Goal: Information Seeking & Learning: Learn about a topic

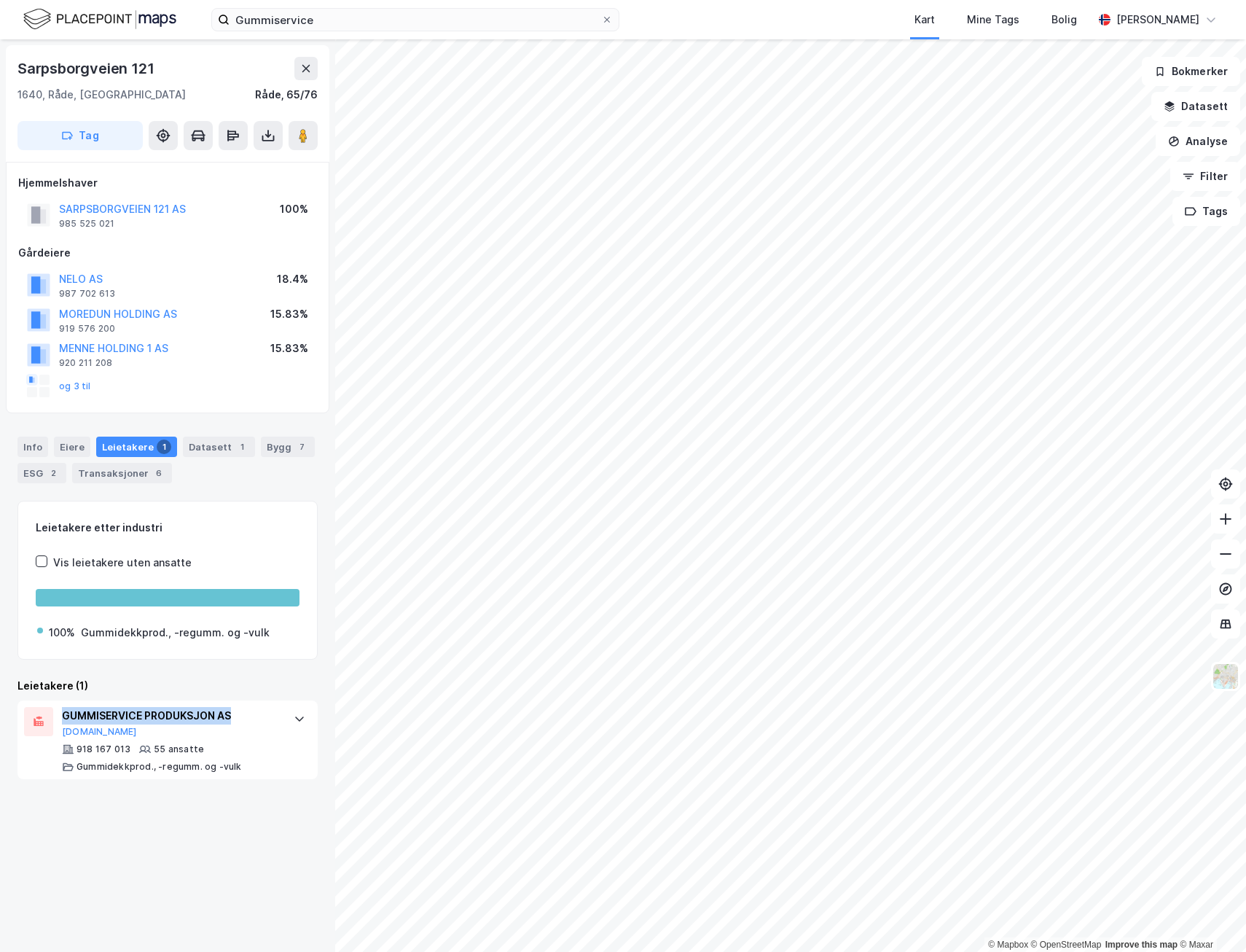
click at [89, 18] on img at bounding box center [100, 19] width 153 height 25
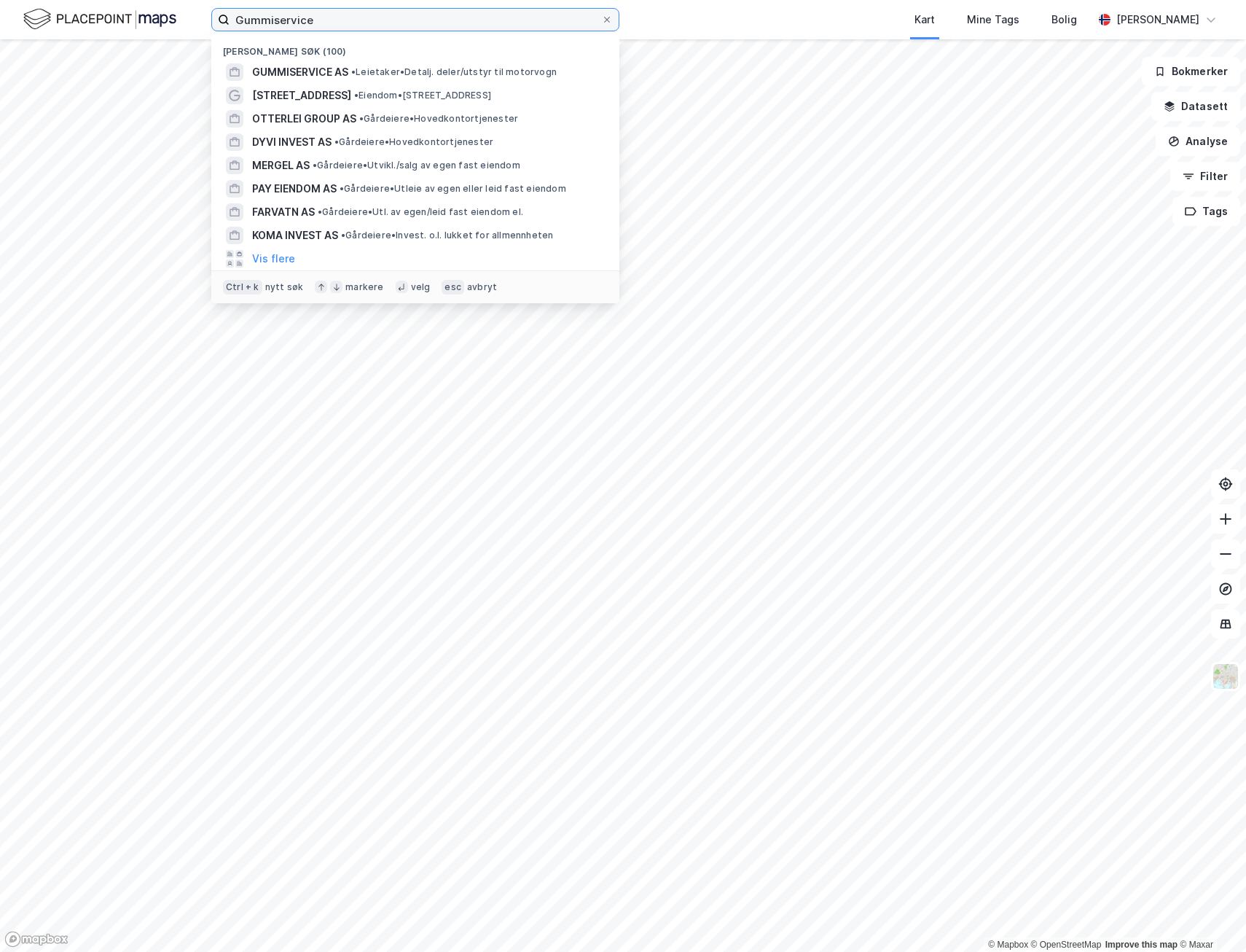
click at [331, 23] on input "Gummiservice" at bounding box center [416, 19] width 372 height 22
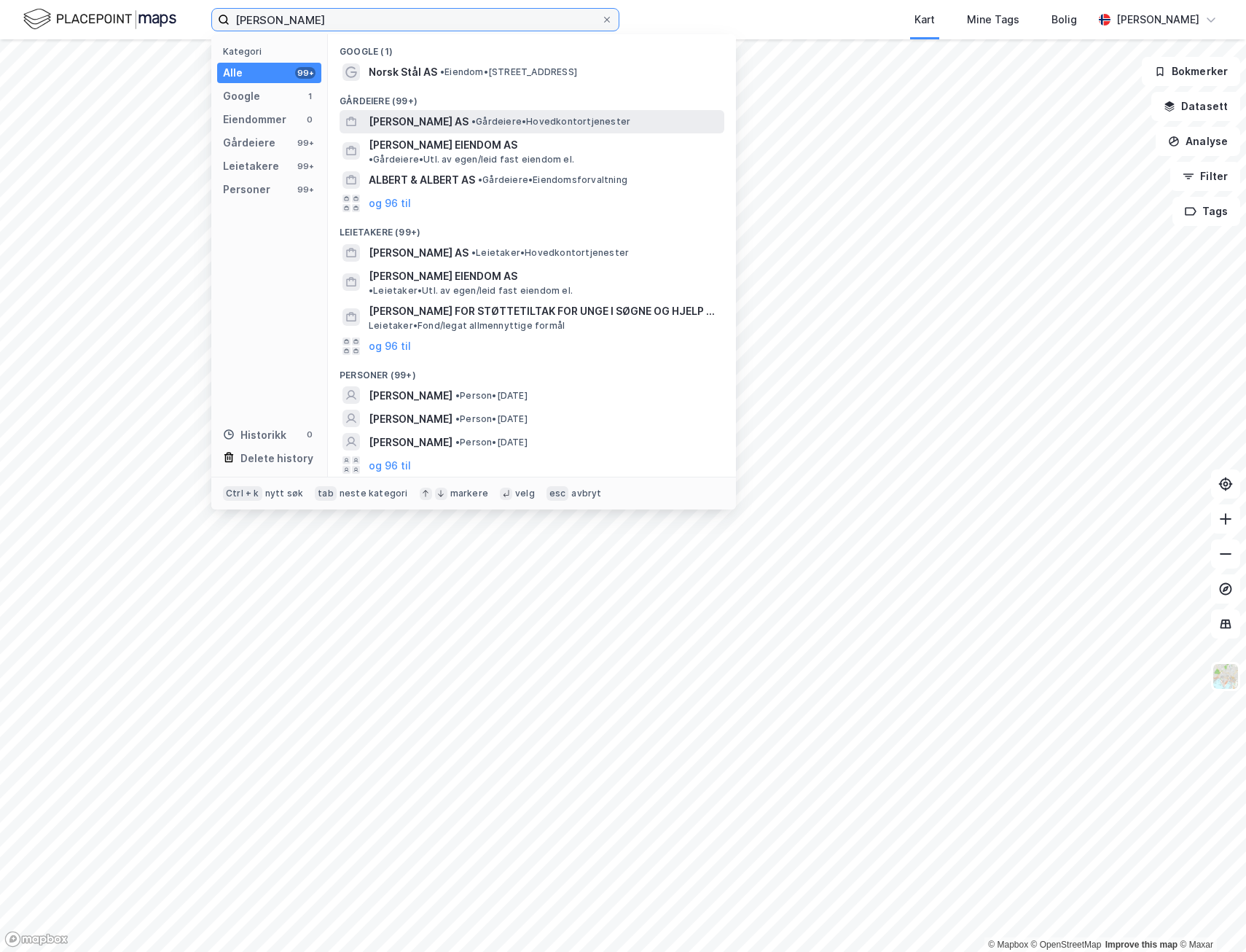
type input "[PERSON_NAME]"
click at [406, 125] on span "[PERSON_NAME] AS" at bounding box center [419, 121] width 100 height 18
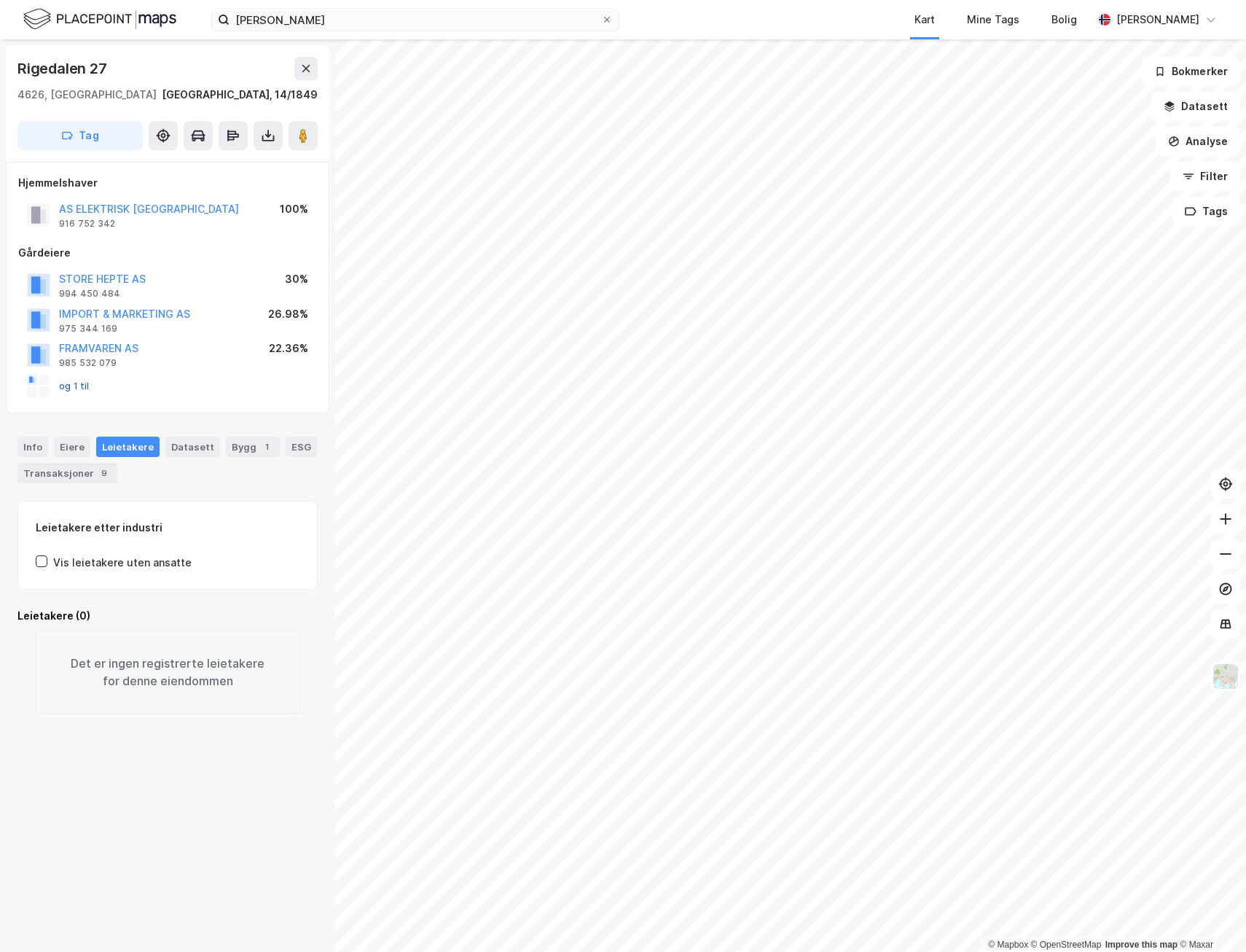
click at [0, 0] on button "og 1 til" at bounding box center [0, 0] width 0 height 0
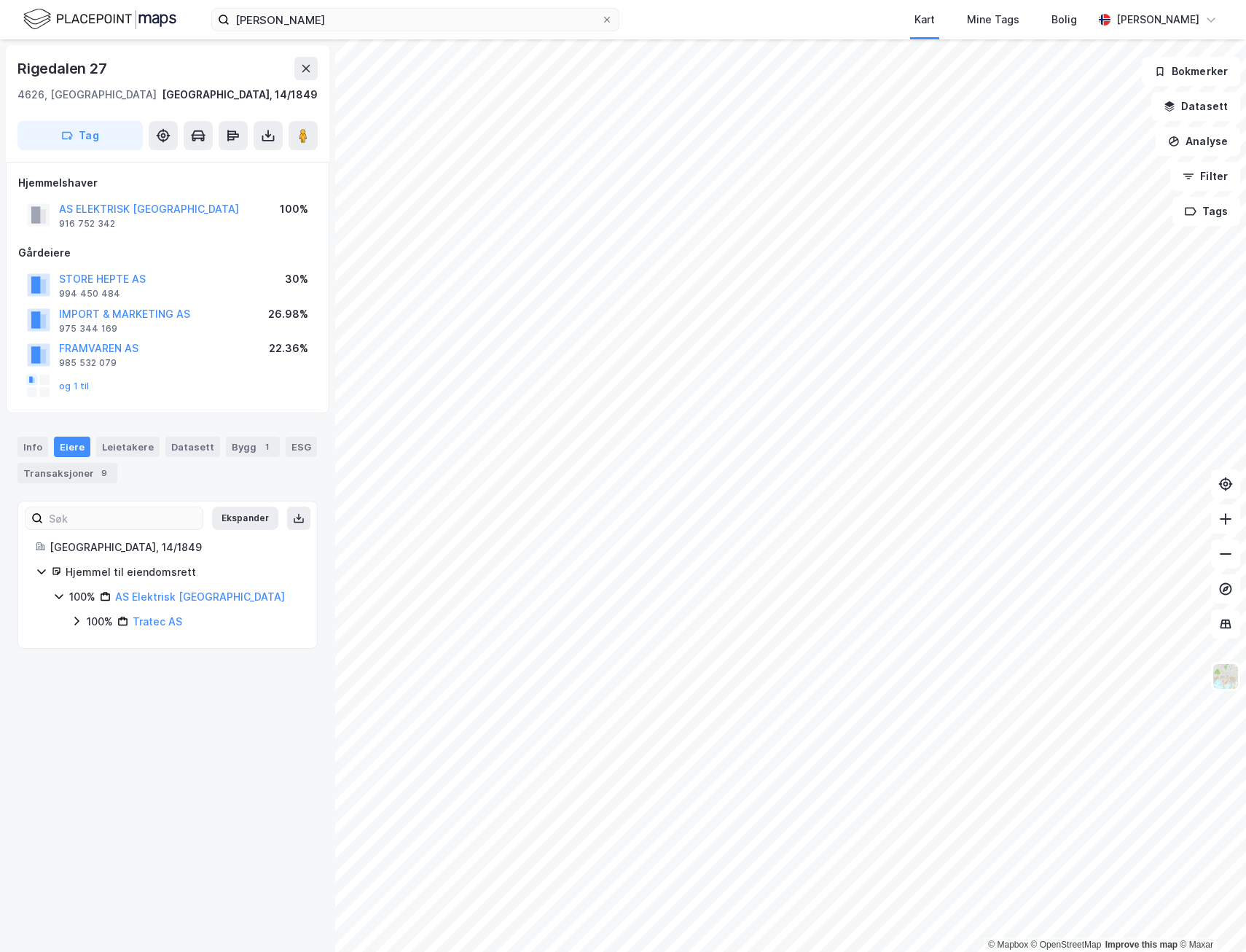
click at [80, 621] on icon at bounding box center [76, 621] width 11 height 11
click at [308, 75] on button at bounding box center [306, 69] width 23 height 23
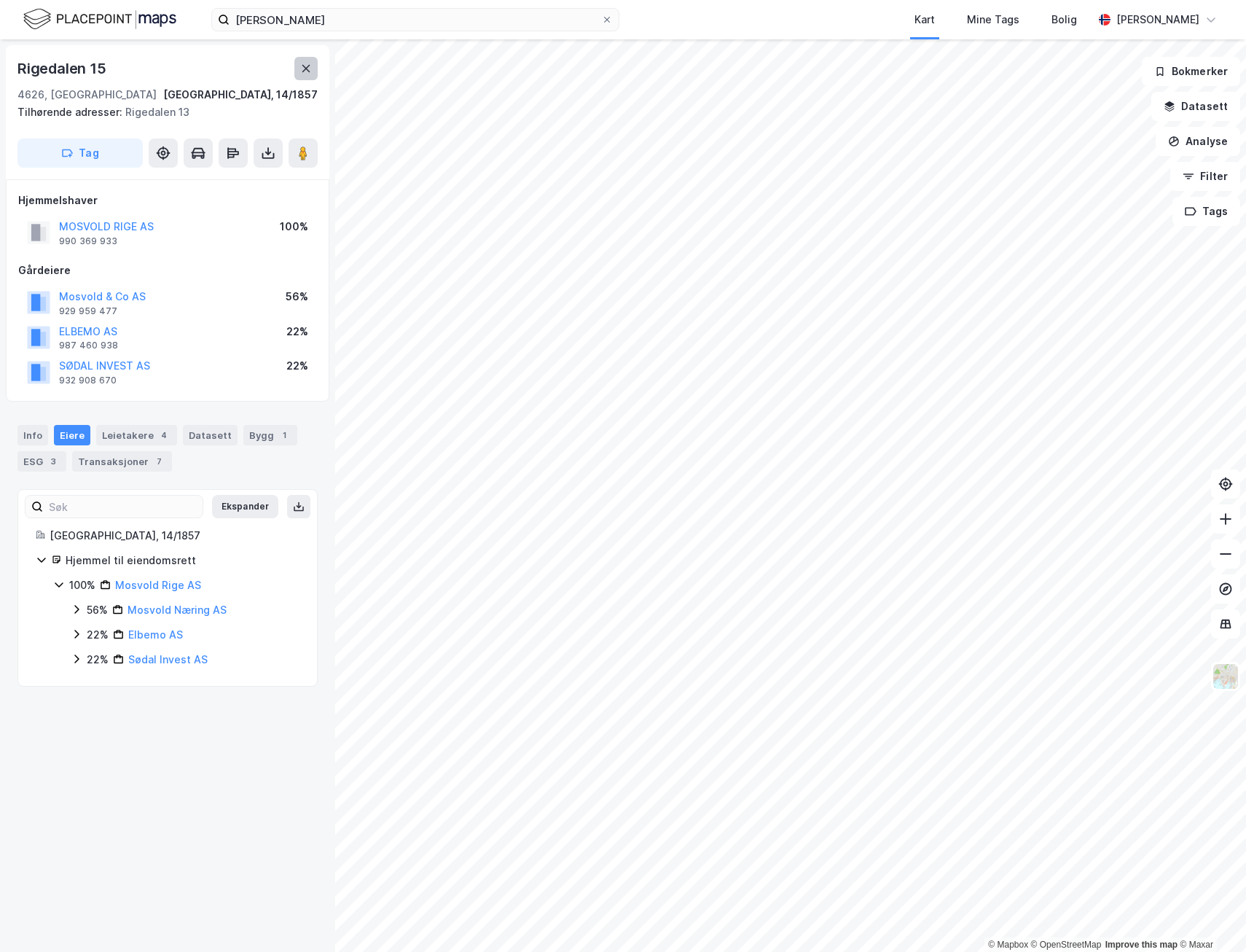
click at [296, 70] on button at bounding box center [306, 69] width 23 height 23
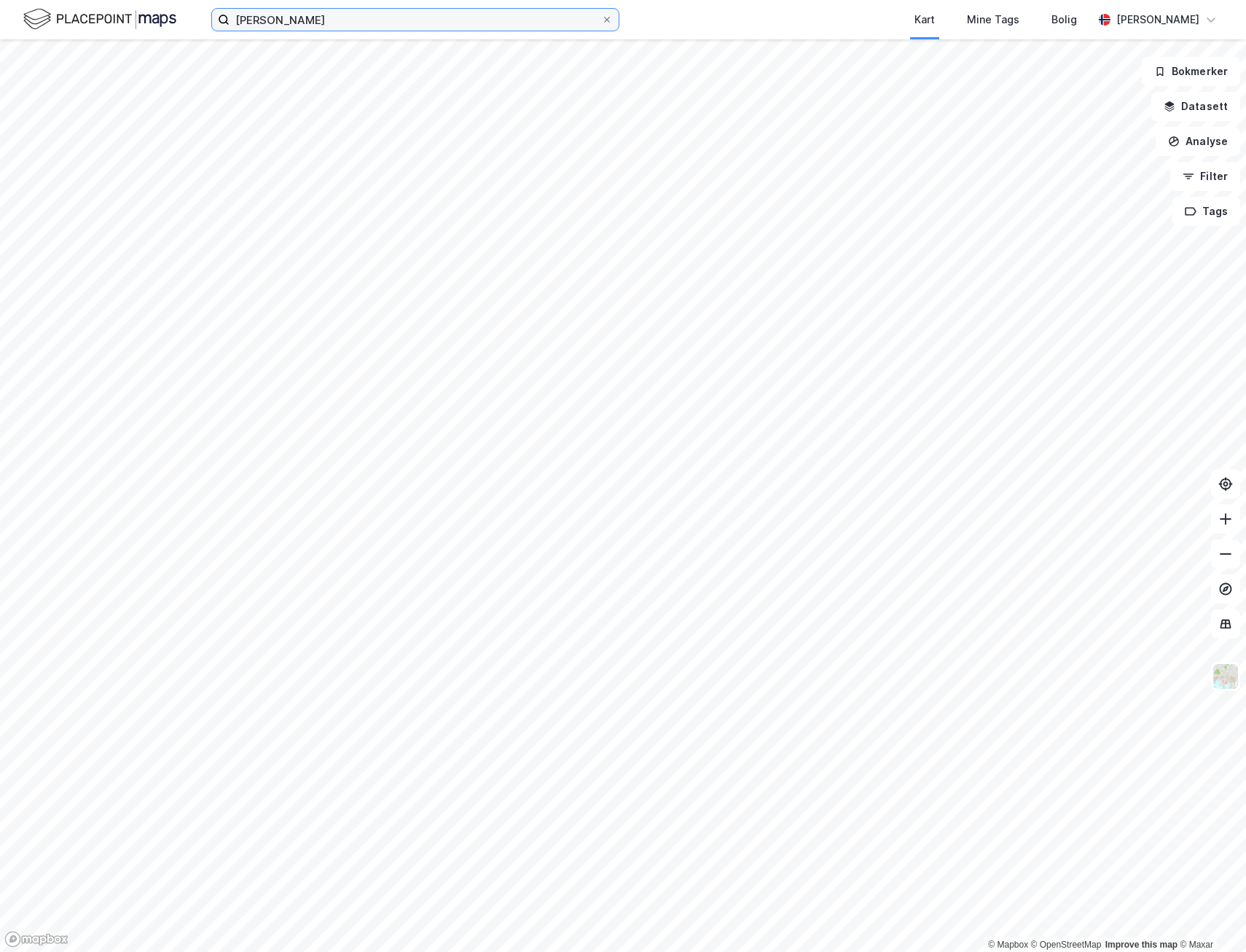
click at [350, 16] on input "[PERSON_NAME]" at bounding box center [416, 19] width 372 height 22
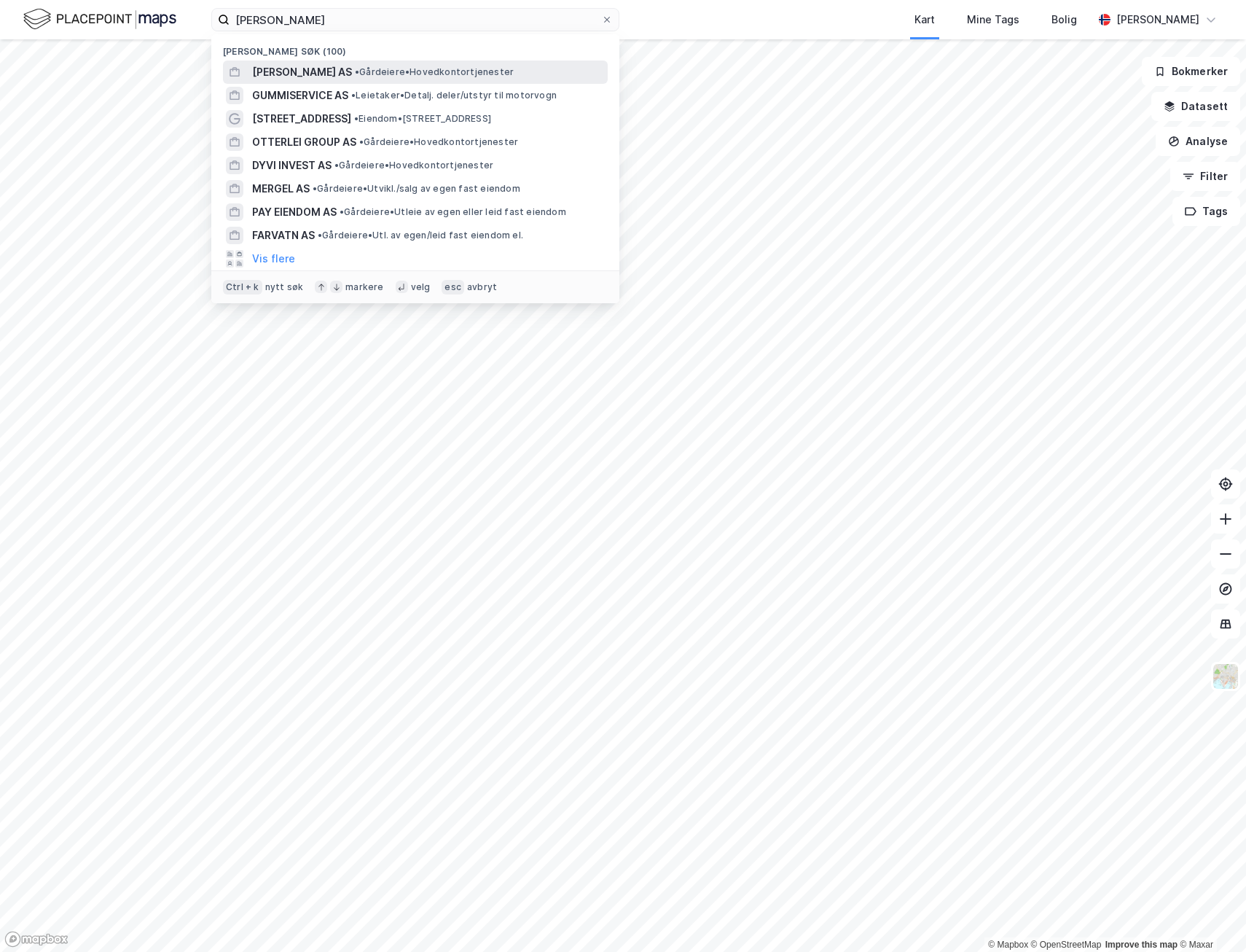
click at [317, 69] on span "[PERSON_NAME] AS" at bounding box center [302, 72] width 100 height 18
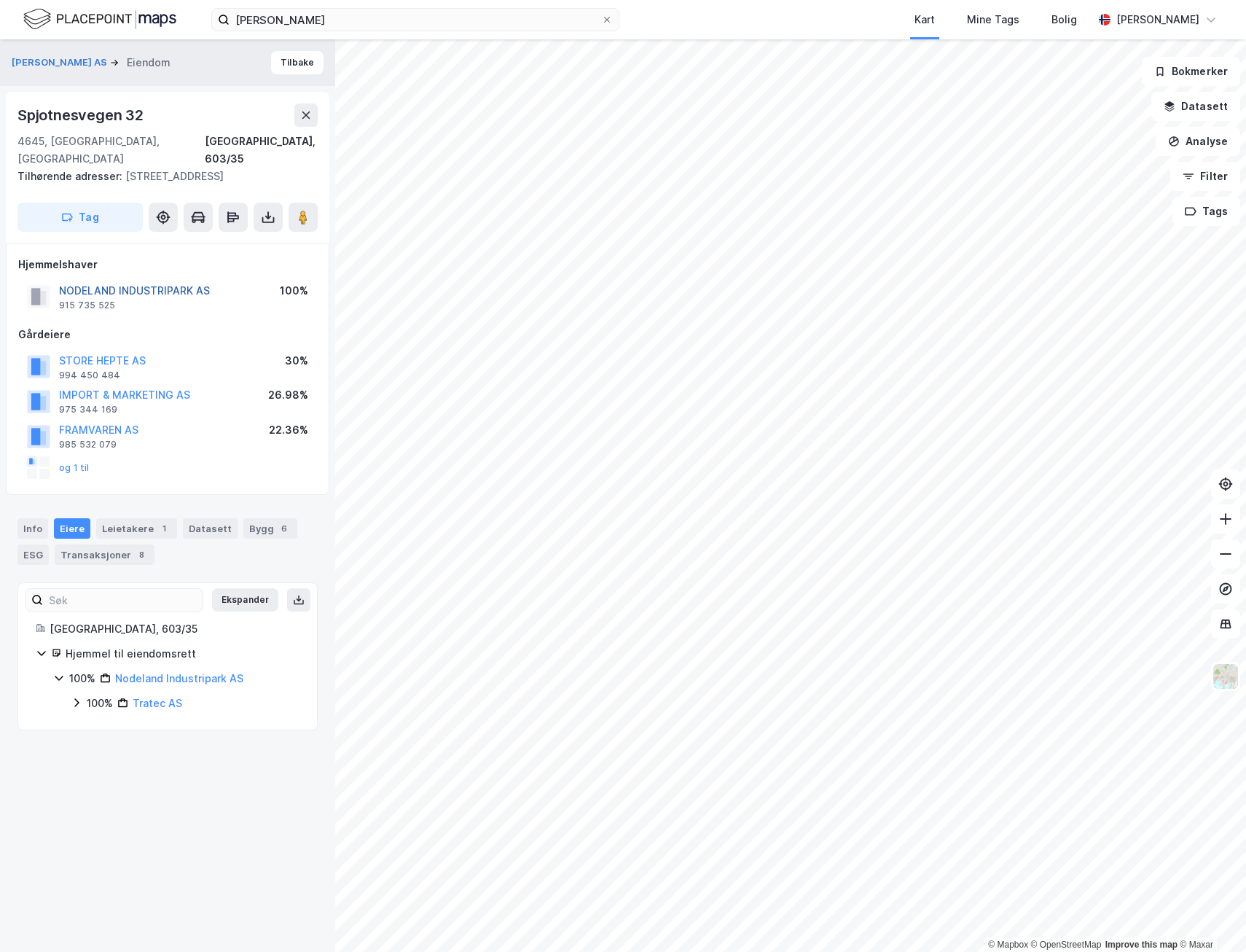
click at [0, 0] on button "NODELAND INDUSTRIPARK AS" at bounding box center [0, 0] width 0 height 0
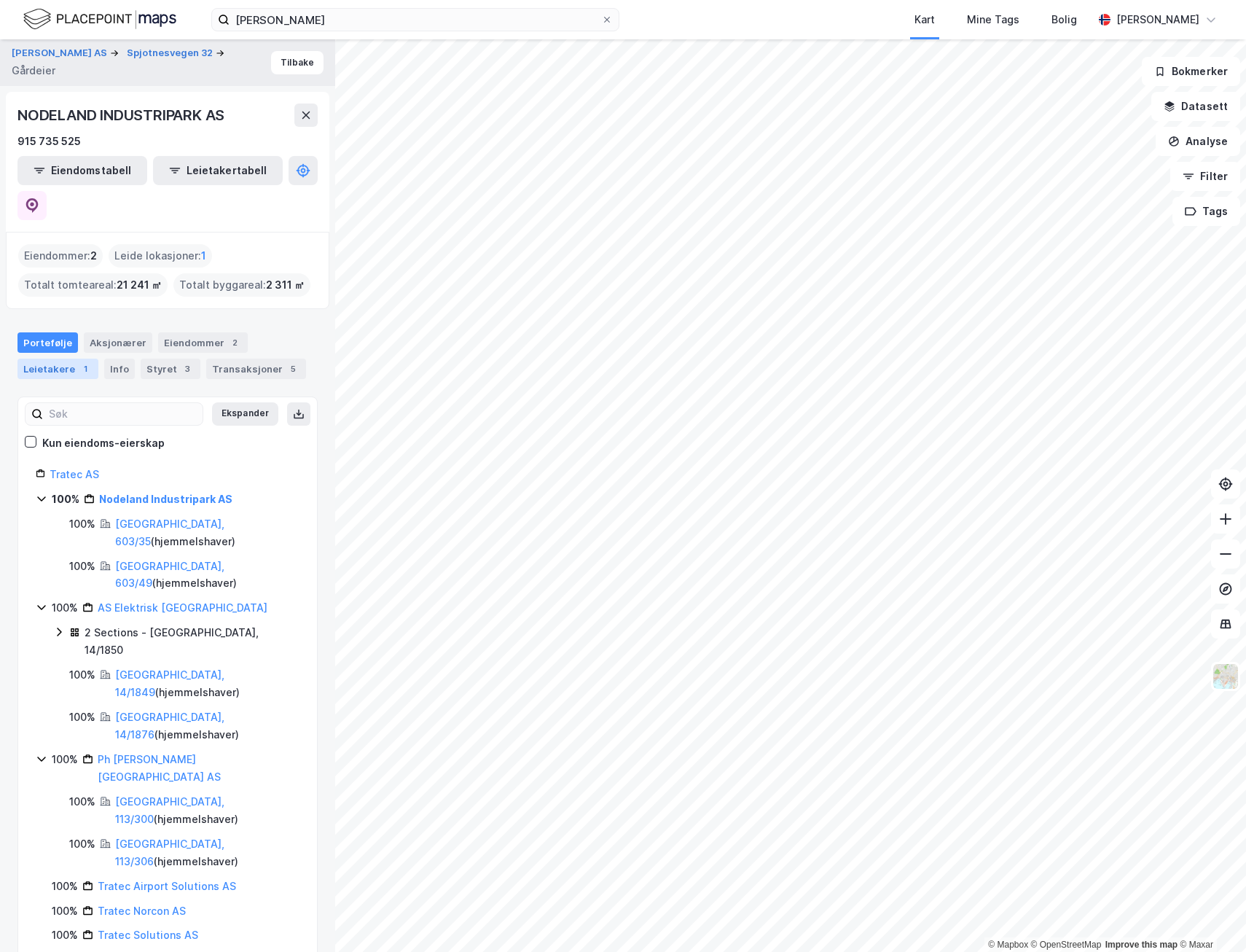
click at [78, 361] on div "1" at bounding box center [85, 369] width 15 height 15
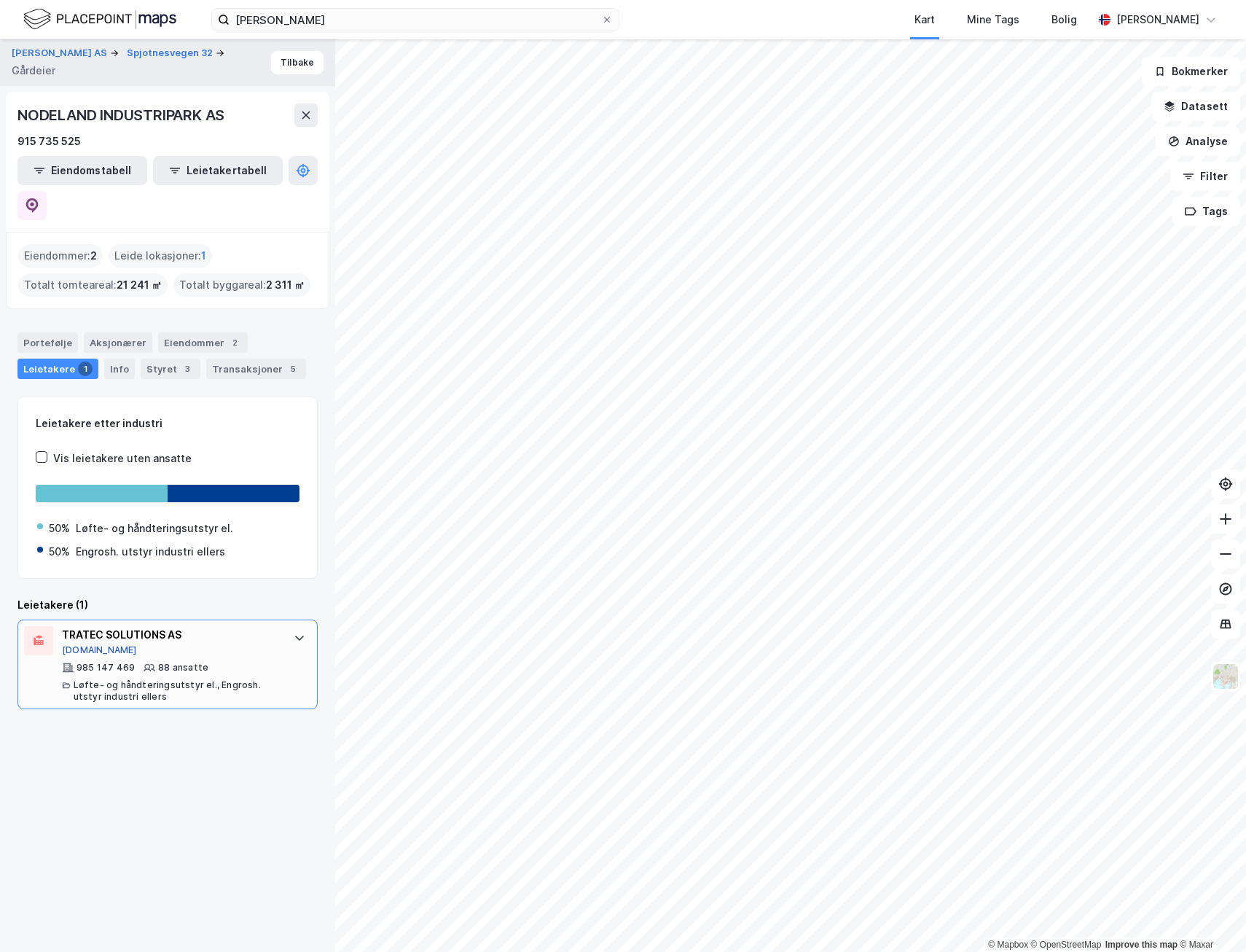
click at [72, 644] on button "[DOMAIN_NAME]" at bounding box center [100, 650] width 75 height 11
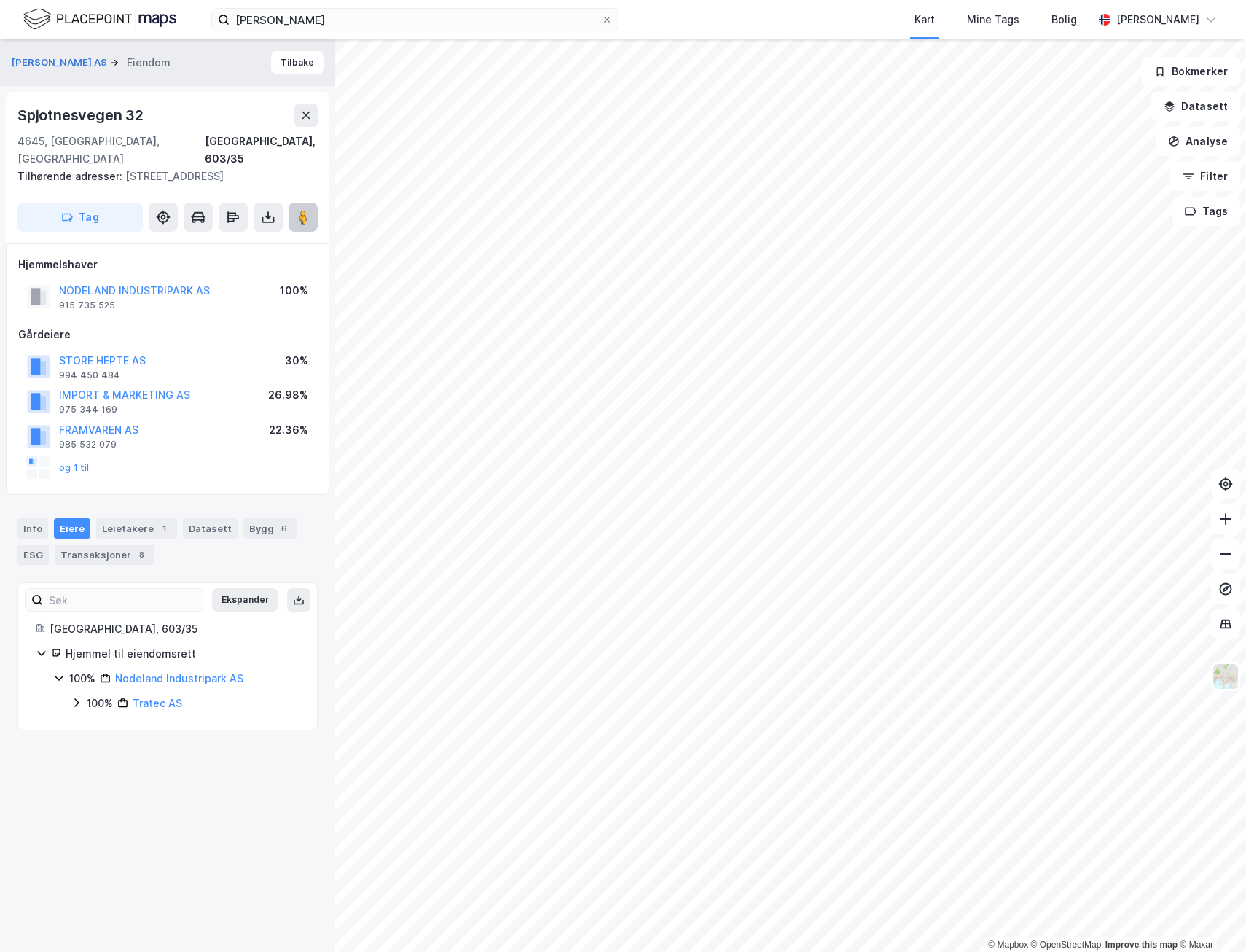
click at [296, 219] on icon at bounding box center [303, 218] width 15 height 15
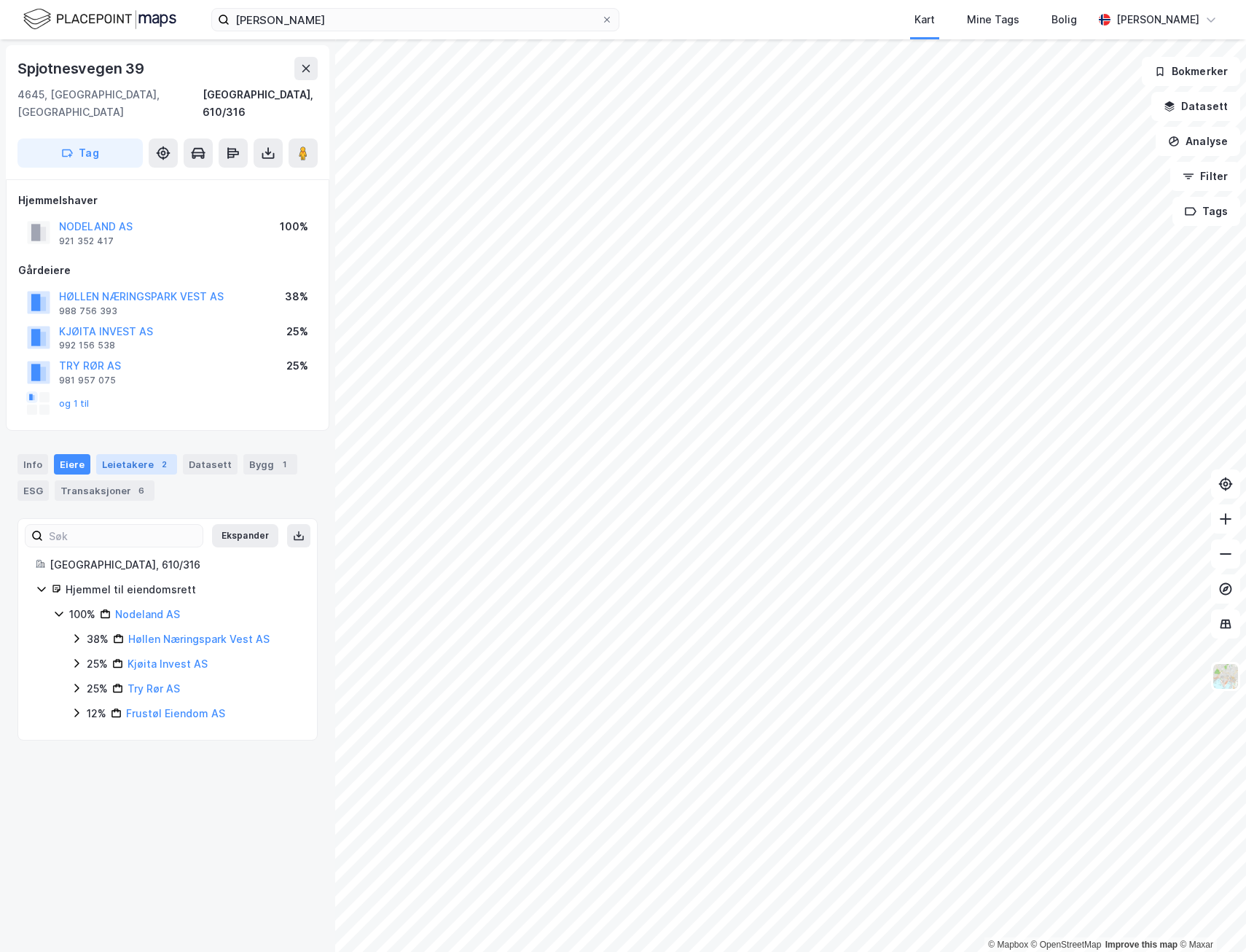
click at [142, 454] on div "Leietakere 2" at bounding box center [136, 465] width 81 height 21
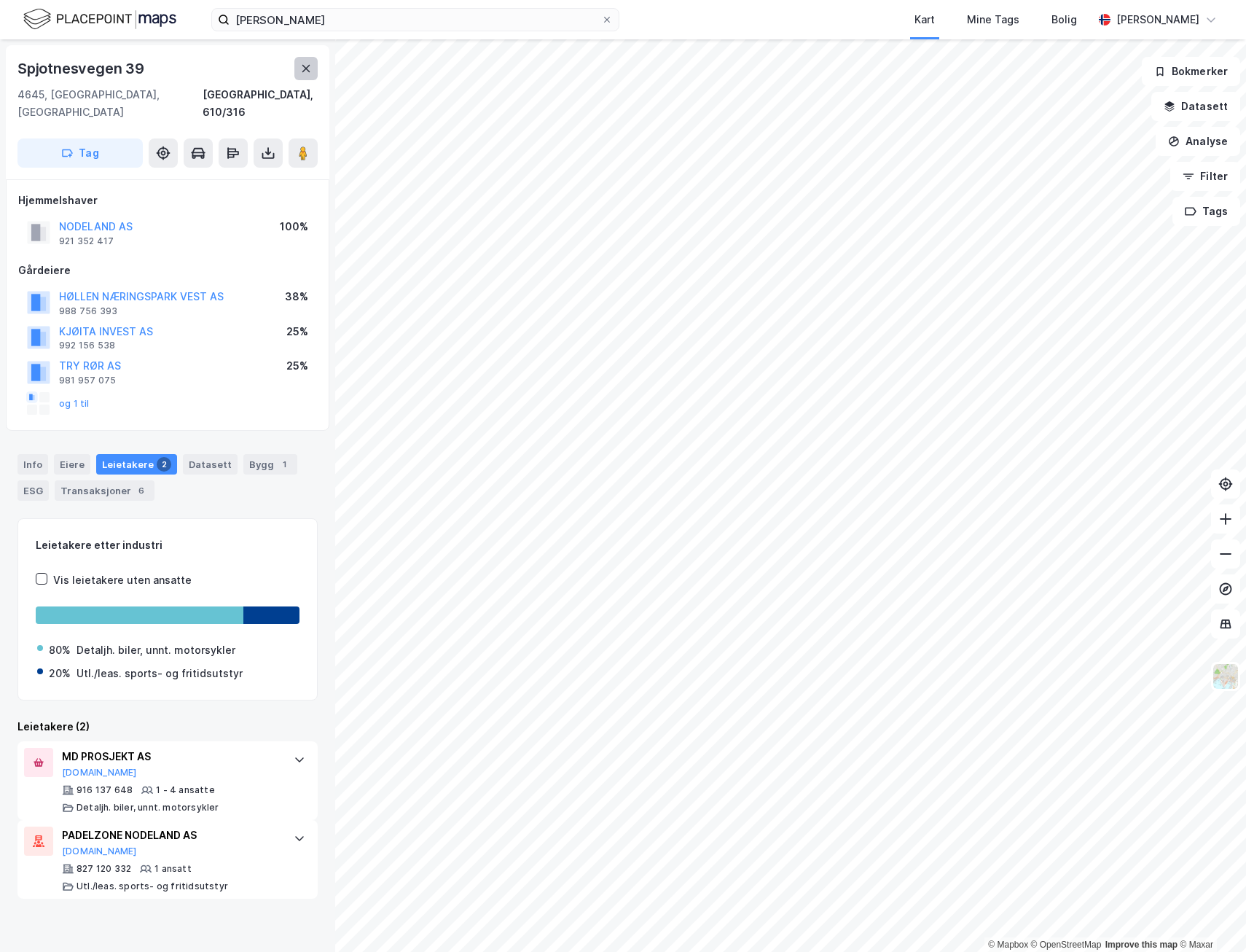
click at [306, 60] on button at bounding box center [306, 69] width 23 height 23
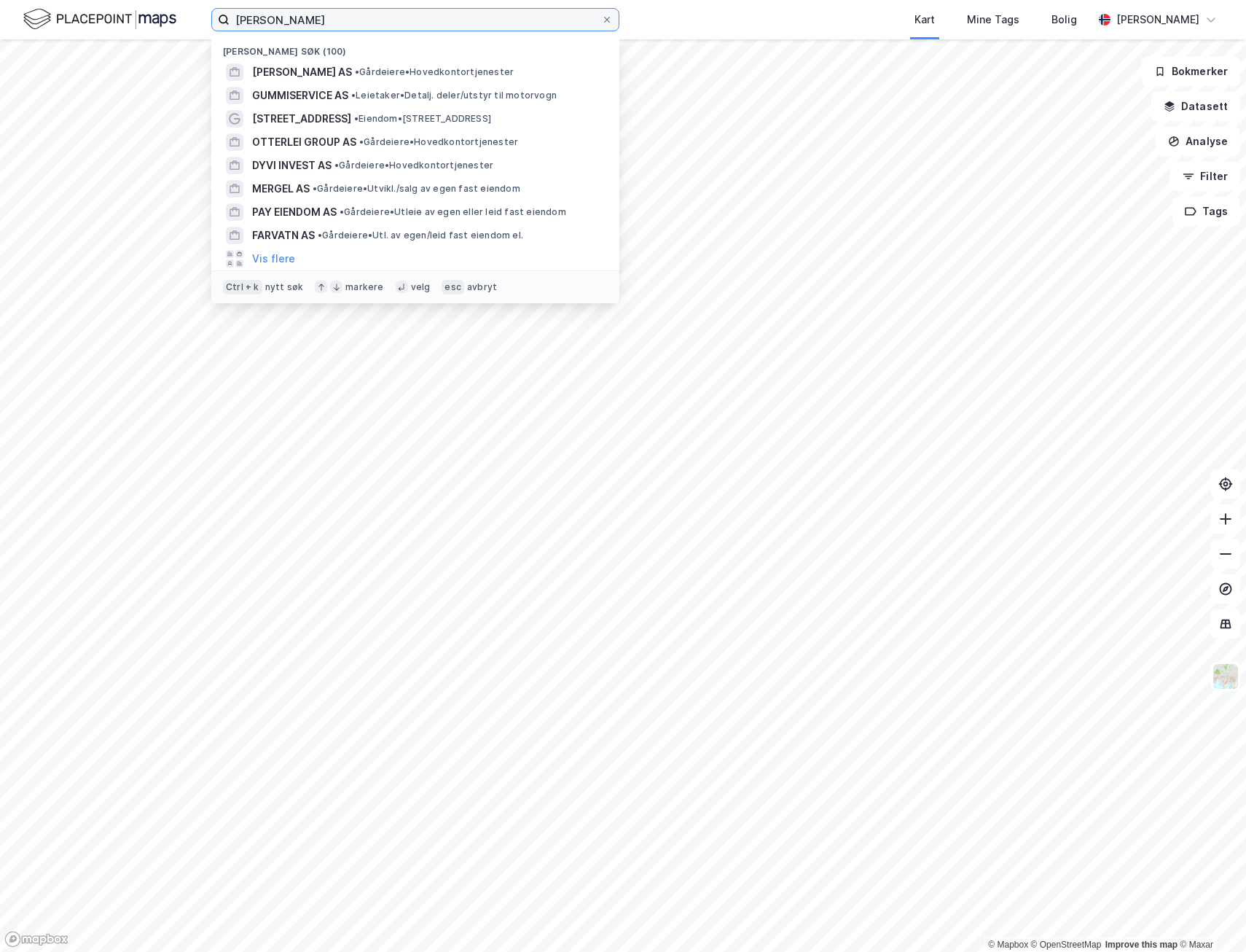
click at [311, 28] on input "[PERSON_NAME]" at bounding box center [416, 19] width 372 height 22
click at [314, 72] on span "[PERSON_NAME] AS" at bounding box center [302, 72] width 100 height 18
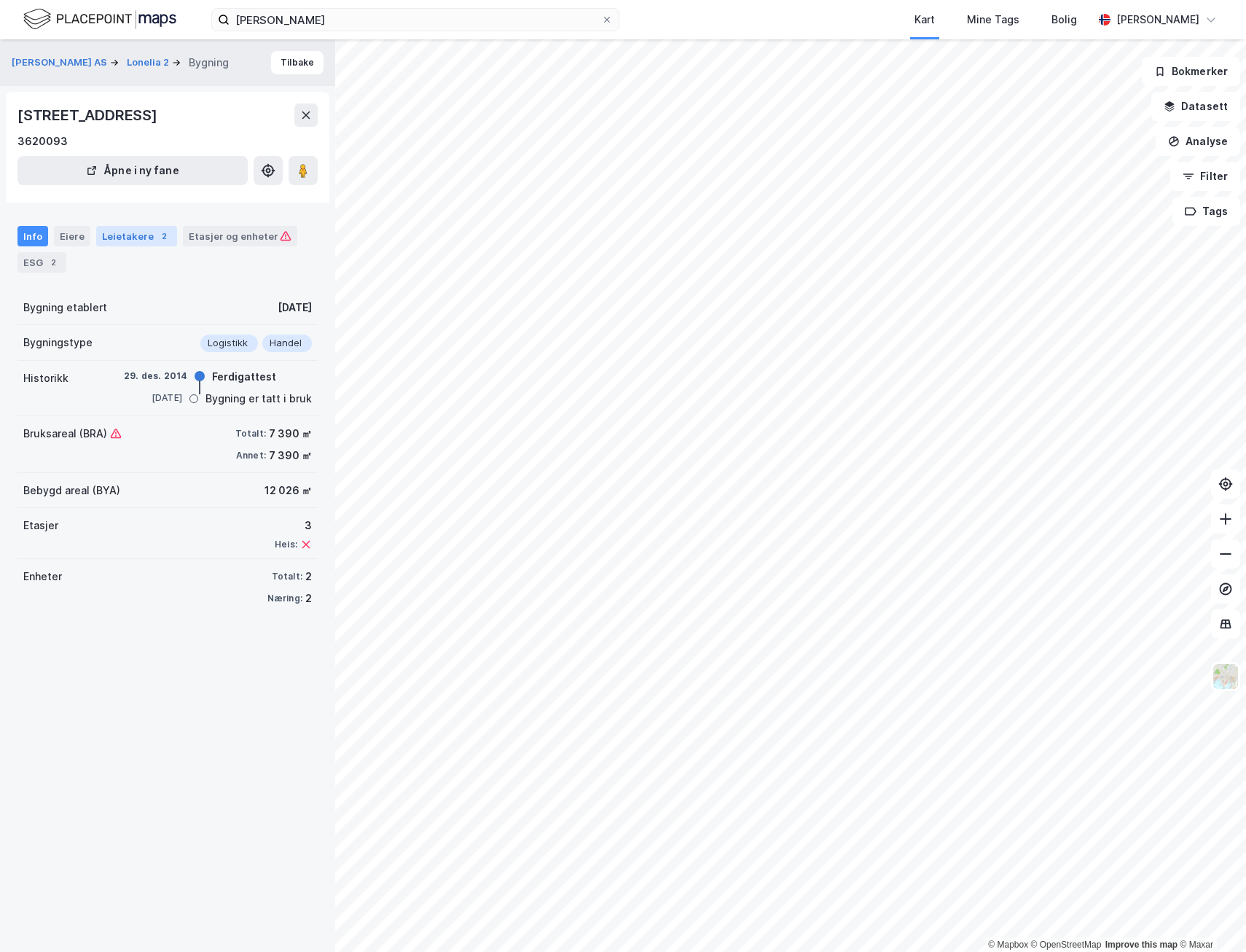
click at [139, 233] on div "Leietakere 2" at bounding box center [136, 237] width 81 height 21
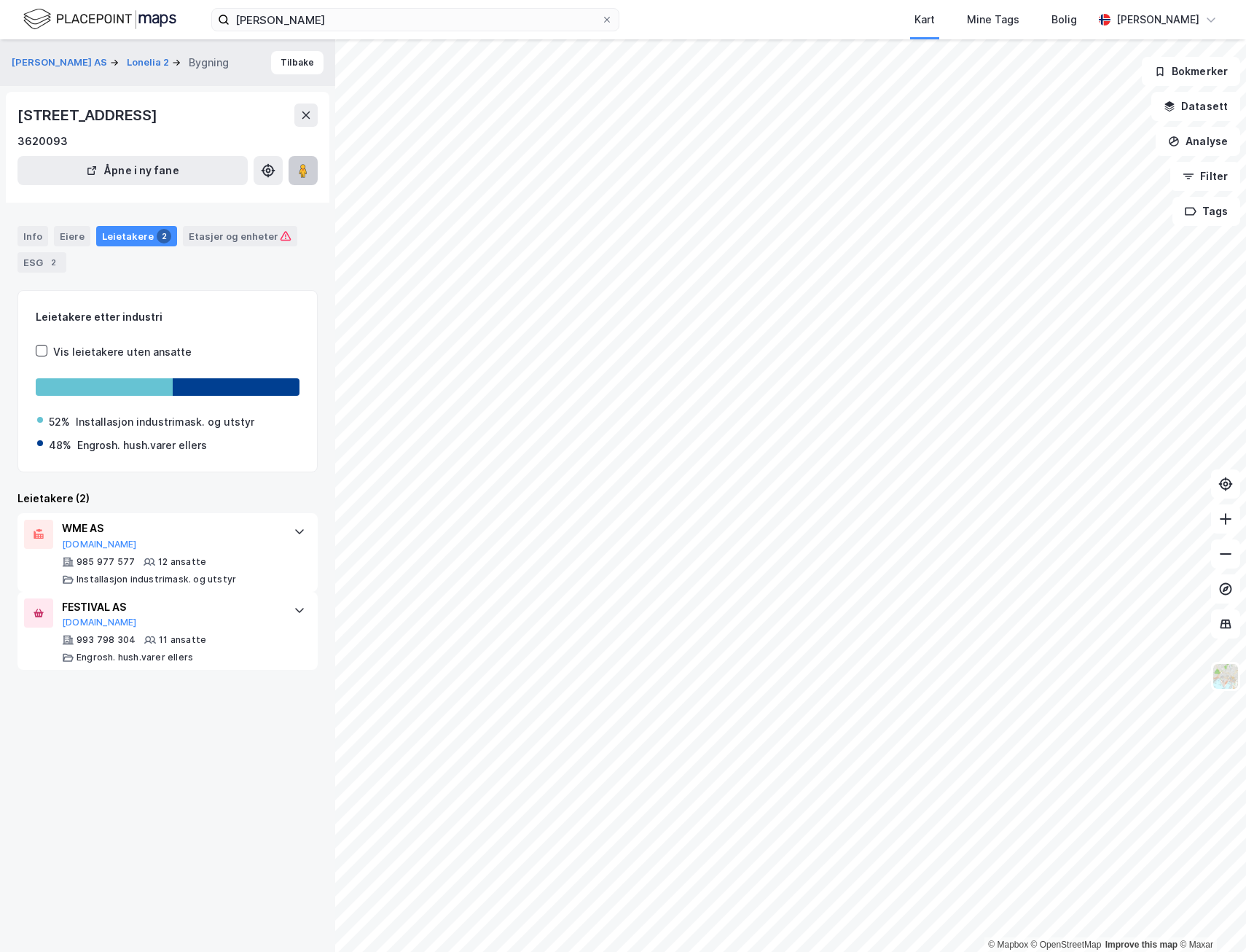
click at [298, 165] on icon at bounding box center [303, 171] width 15 height 15
click at [301, 67] on button "Tilbake" at bounding box center [298, 62] width 53 height 23
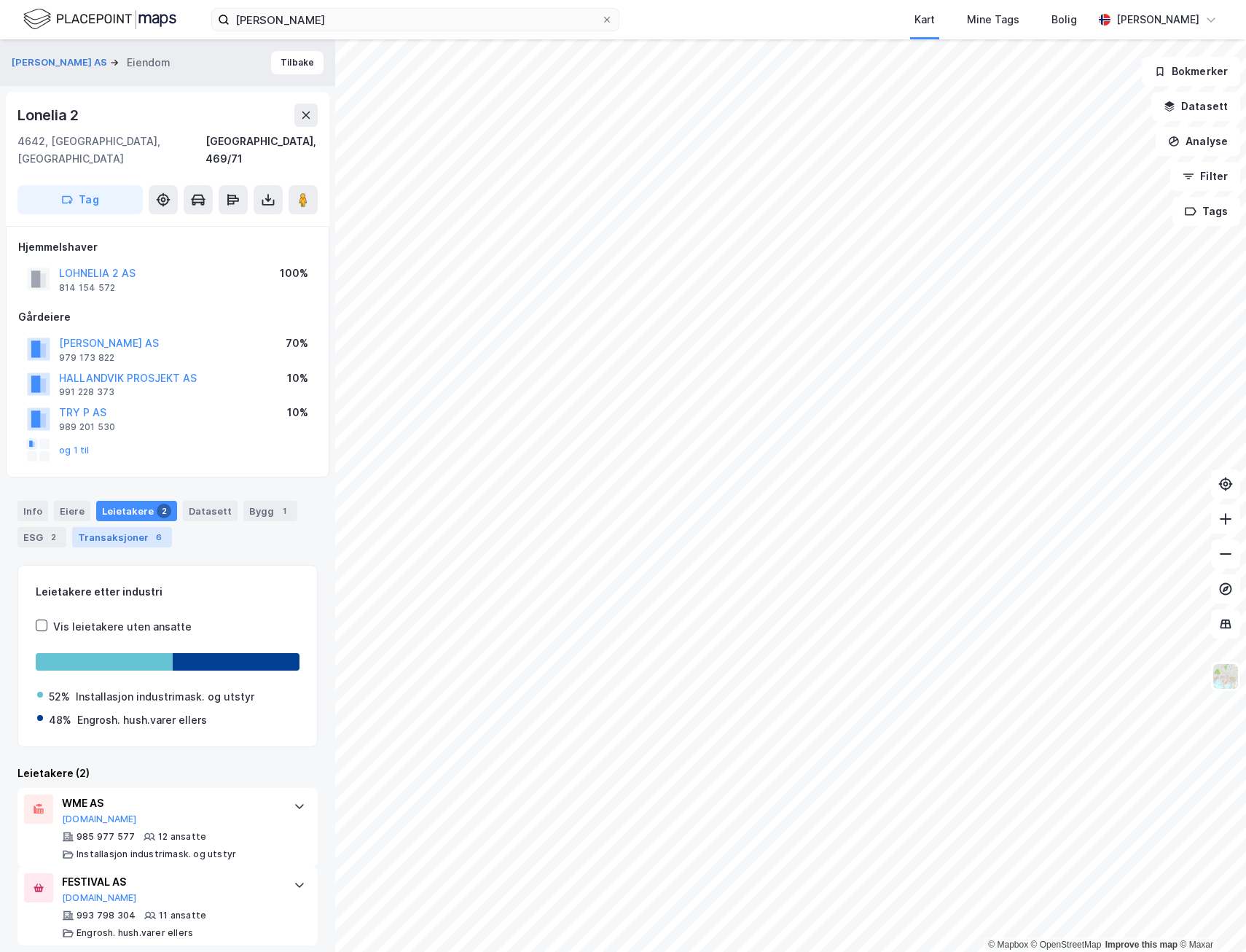
click at [119, 513] on div "© Mapbox © OpenStreetMap Improve this map © [PERSON_NAME] AS Eiendom [STREET_AD…" at bounding box center [623, 496] width 1246 height 913
click at [282, 65] on button "Tilbake" at bounding box center [298, 62] width 53 height 23
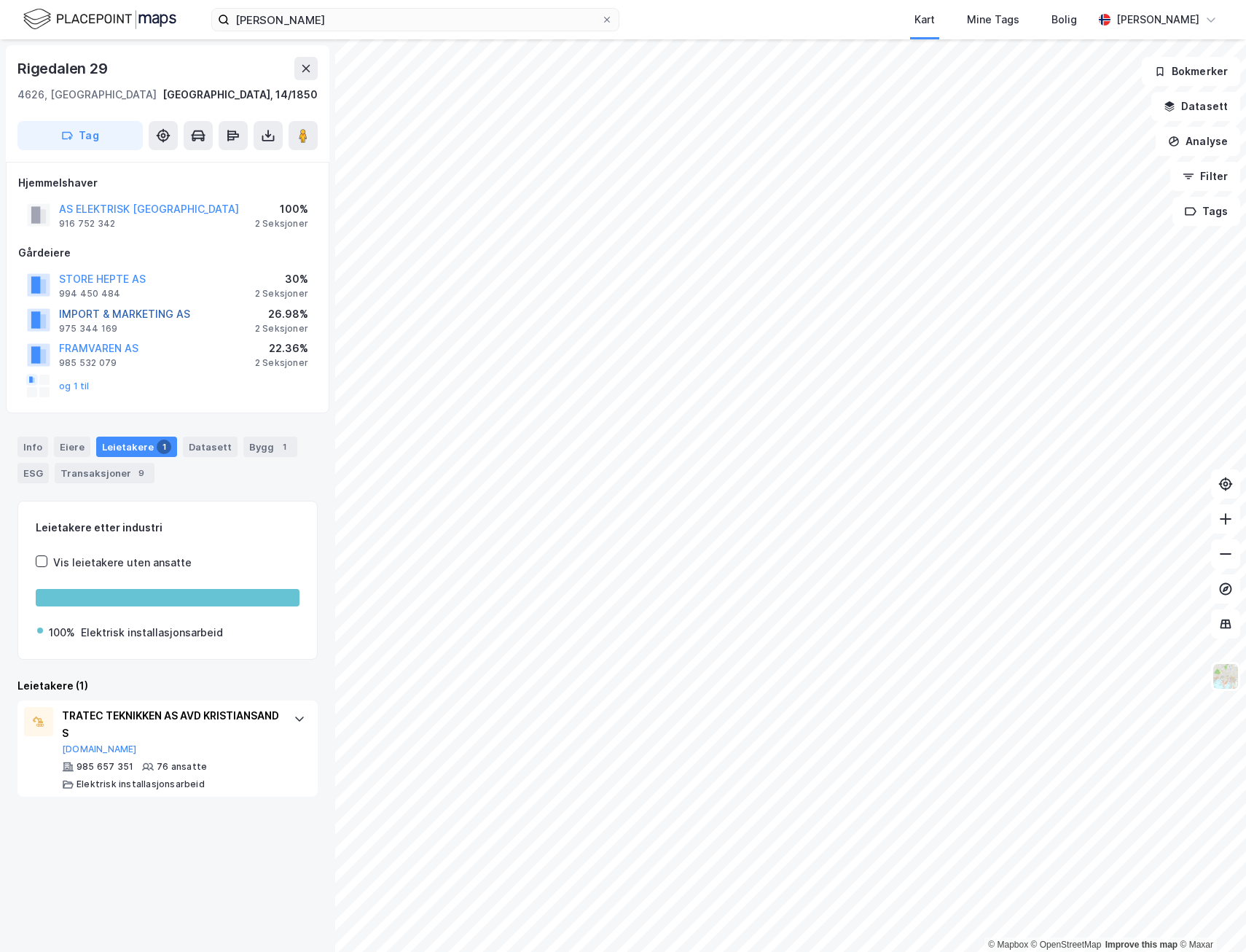
click at [0, 0] on button "IMPORT & MARKETING AS" at bounding box center [0, 0] width 0 height 0
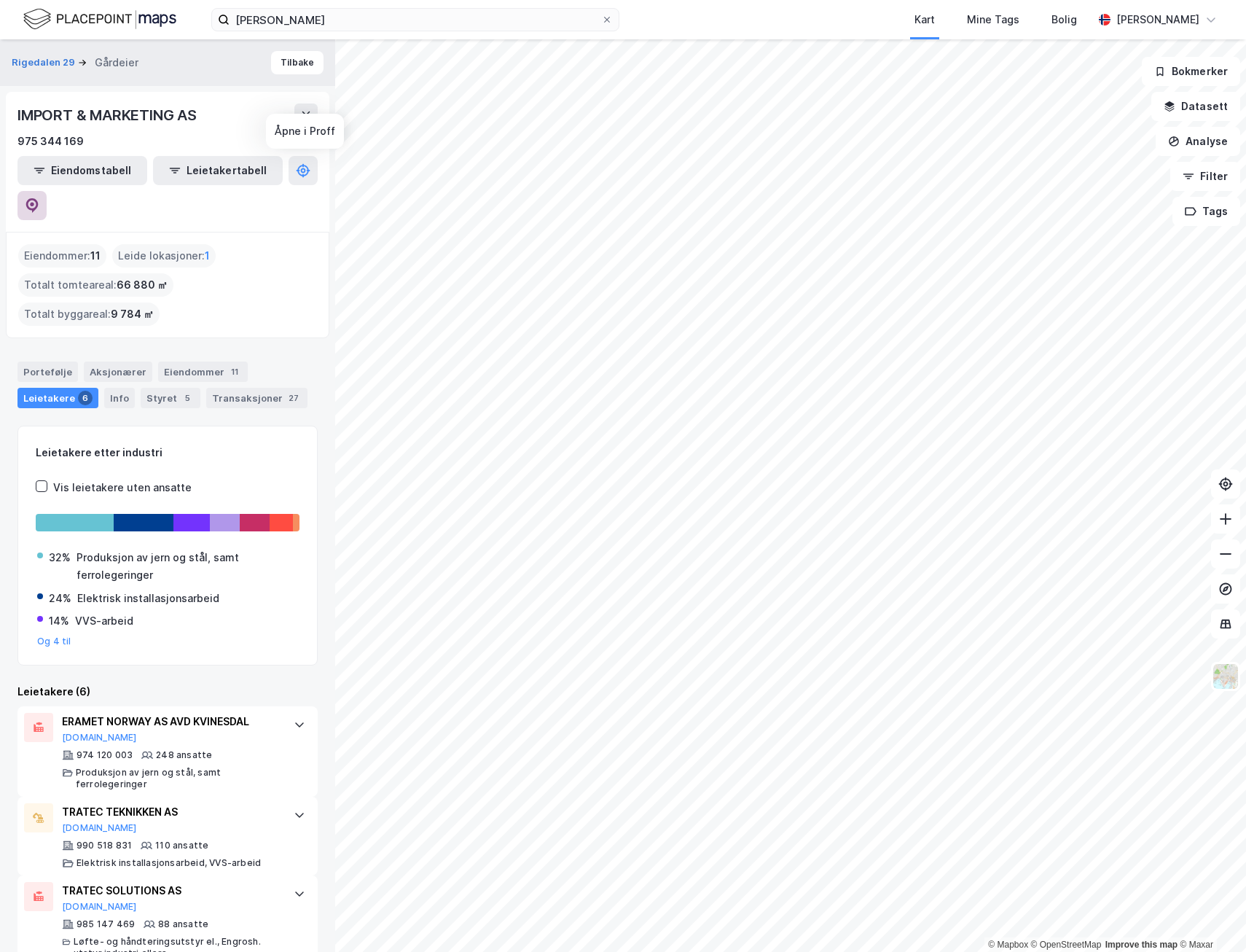
click at [39, 198] on icon at bounding box center [32, 206] width 15 height 15
